Goal: Task Accomplishment & Management: Use online tool/utility

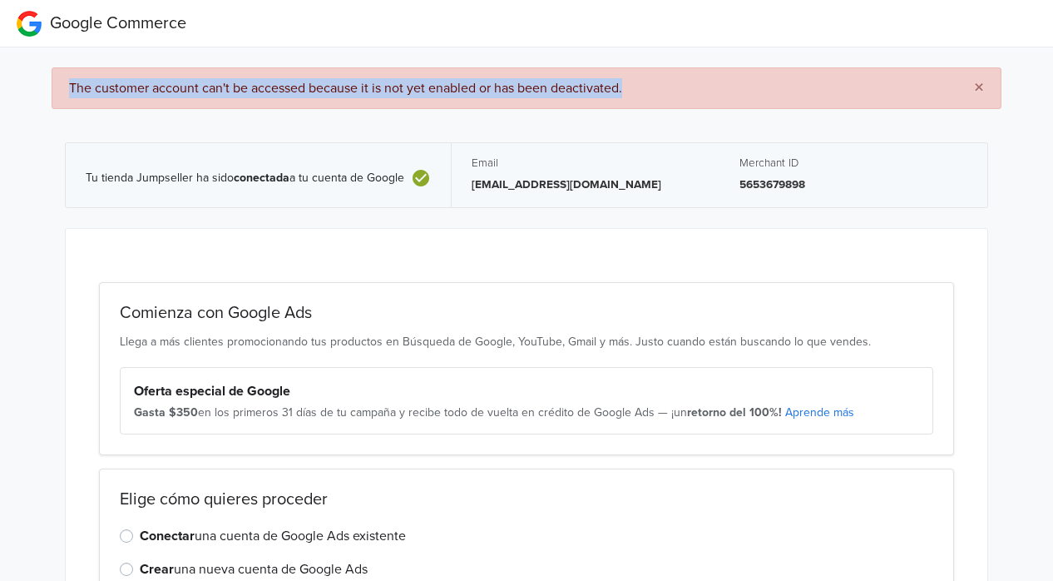
drag, startPoint x: 651, startPoint y: 81, endPoint x: 37, endPoint y: 100, distance: 613.4
click at [37, 100] on div "× The customer account can't be accessed because it is not yet enabled or has b…" at bounding box center [527, 368] width 1078 height 642
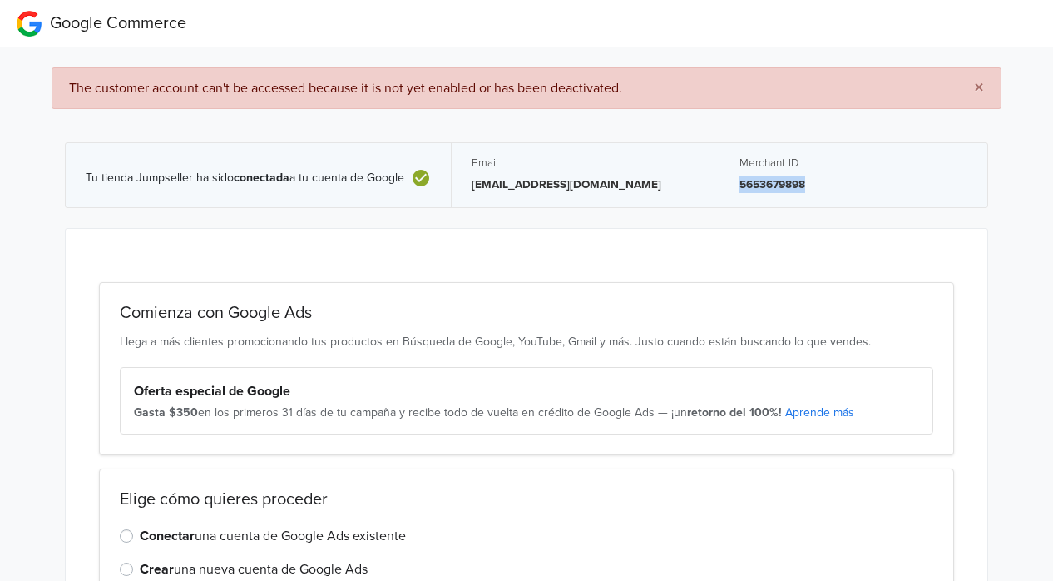
drag, startPoint x: 738, startPoint y: 183, endPoint x: 883, endPoint y: 186, distance: 144.8
click at [883, 186] on div "Merchant ID 5653679898" at bounding box center [854, 175] width 268 height 64
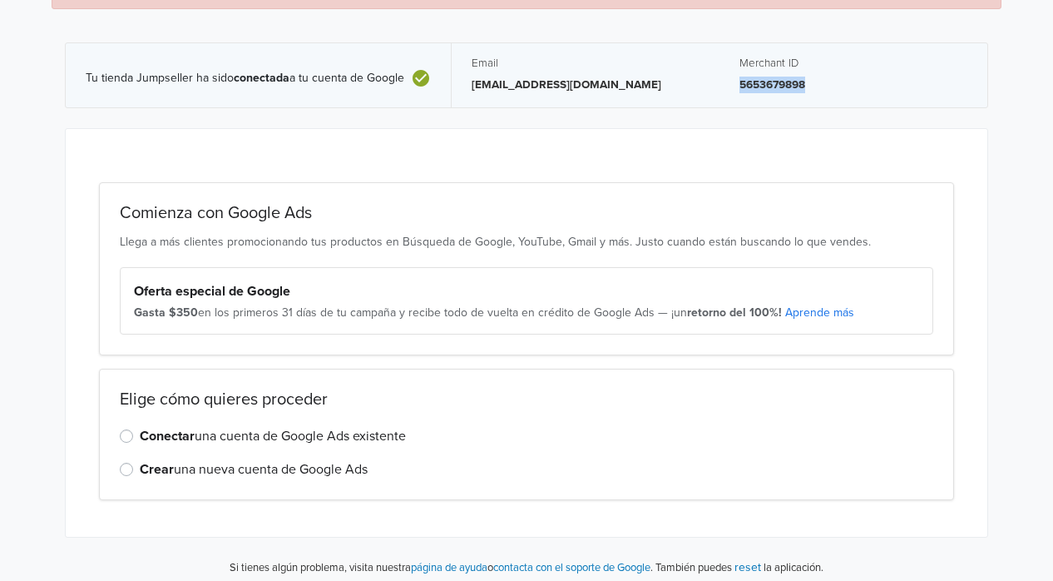
scroll to position [106, 0]
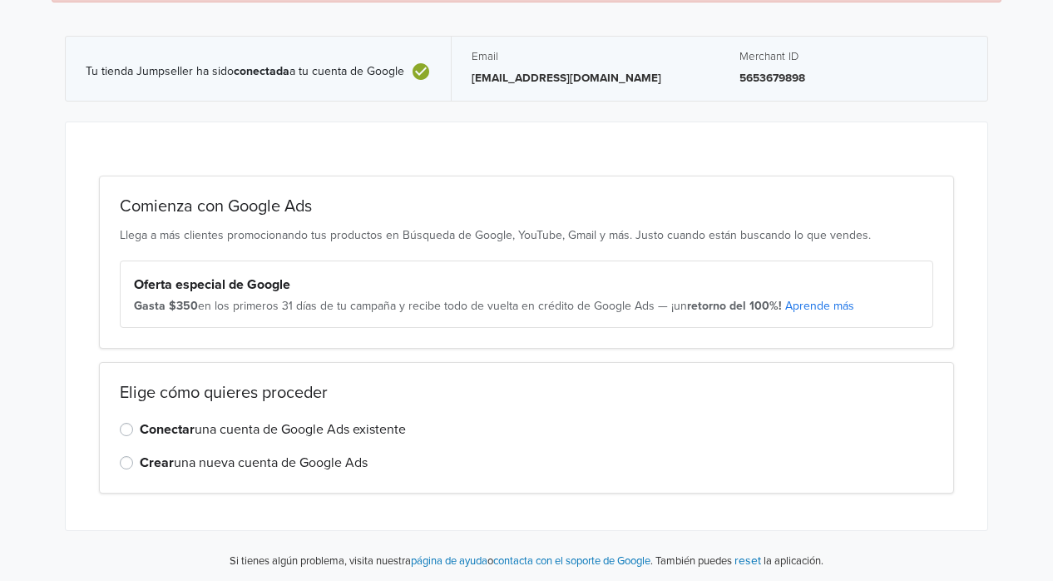
click at [270, 428] on label "Conectar una cuenta de Google Ads existente" at bounding box center [273, 429] width 266 height 20
click at [0, 0] on input "Conectar una cuenta de Google Ads existente" at bounding box center [0, 0] width 0 height 0
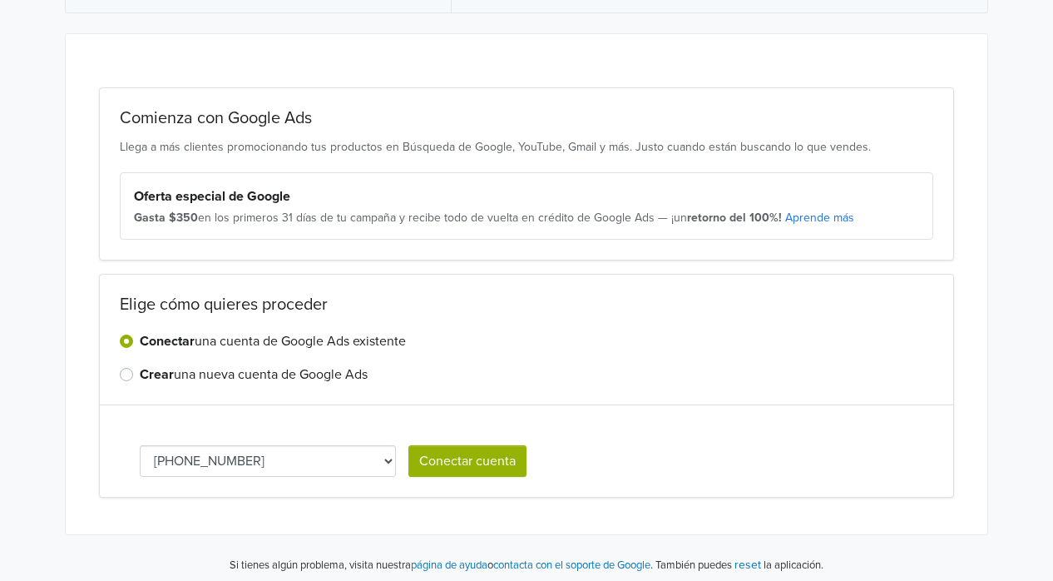
scroll to position [199, 0]
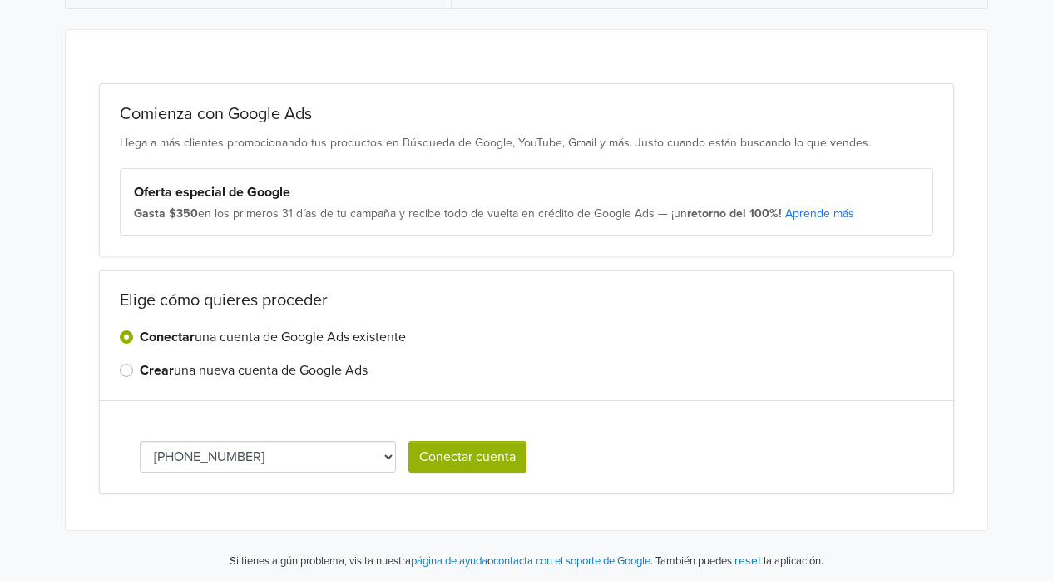
click at [463, 454] on button "Conectar cuenta" at bounding box center [467, 457] width 118 height 32
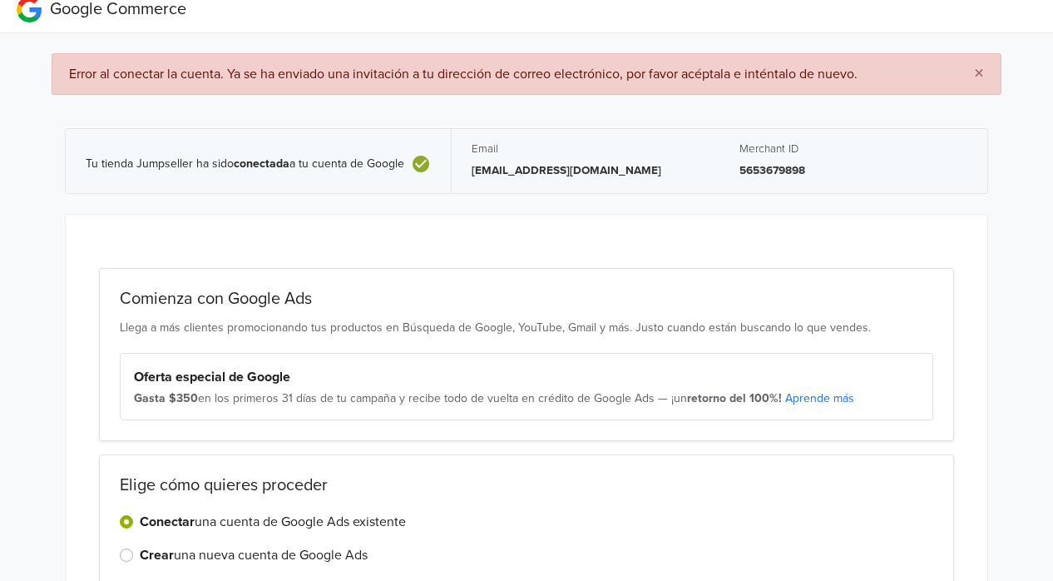
scroll to position [0, 0]
